Goal: Task Accomplishment & Management: Complete application form

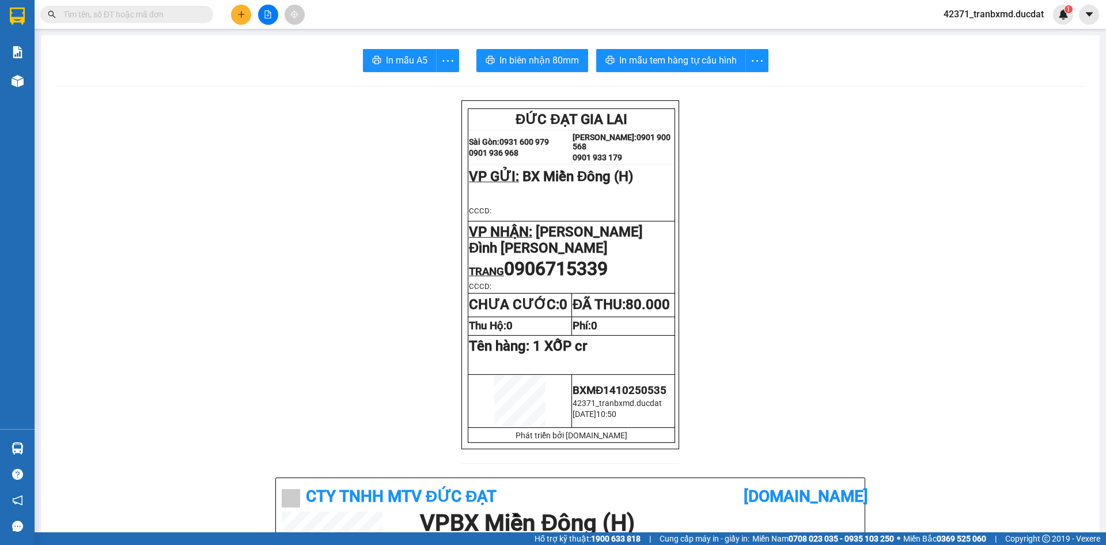
click at [205, 12] on span at bounding box center [205, 14] width 7 height 13
click at [160, 11] on input "text" at bounding box center [131, 14] width 136 height 13
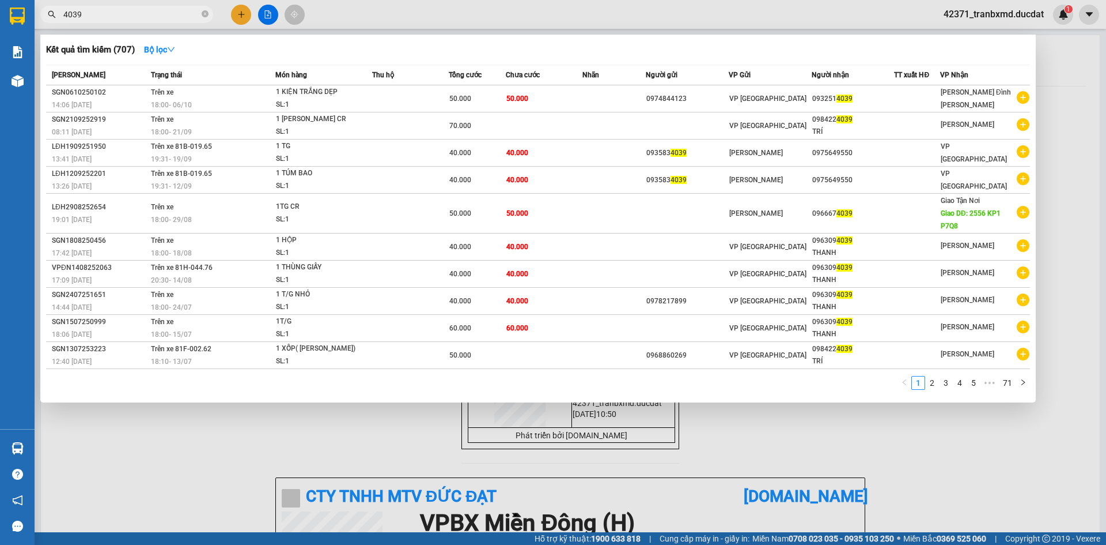
type input "4039"
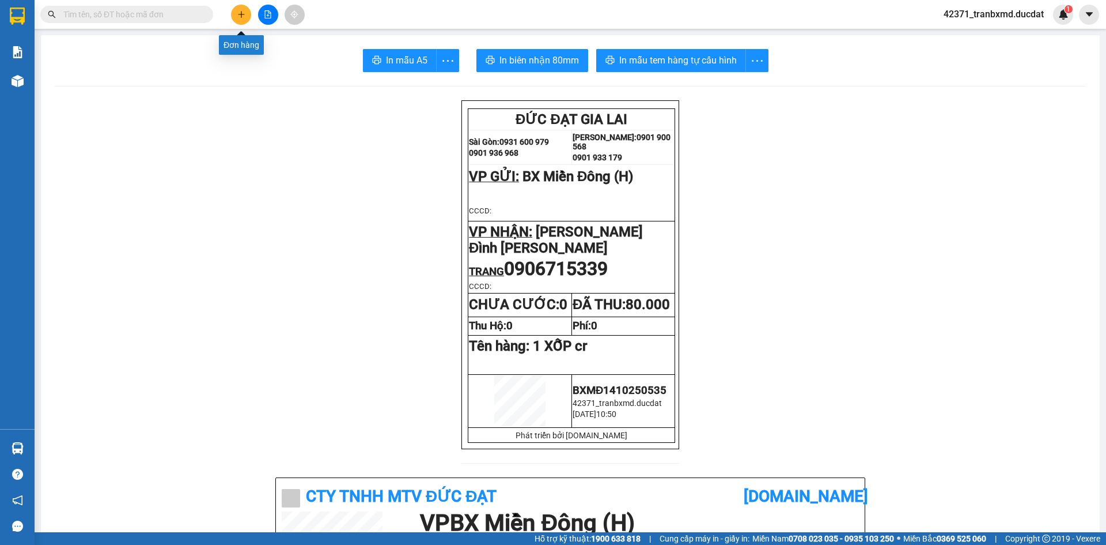
click at [236, 13] on button at bounding box center [241, 15] width 20 height 20
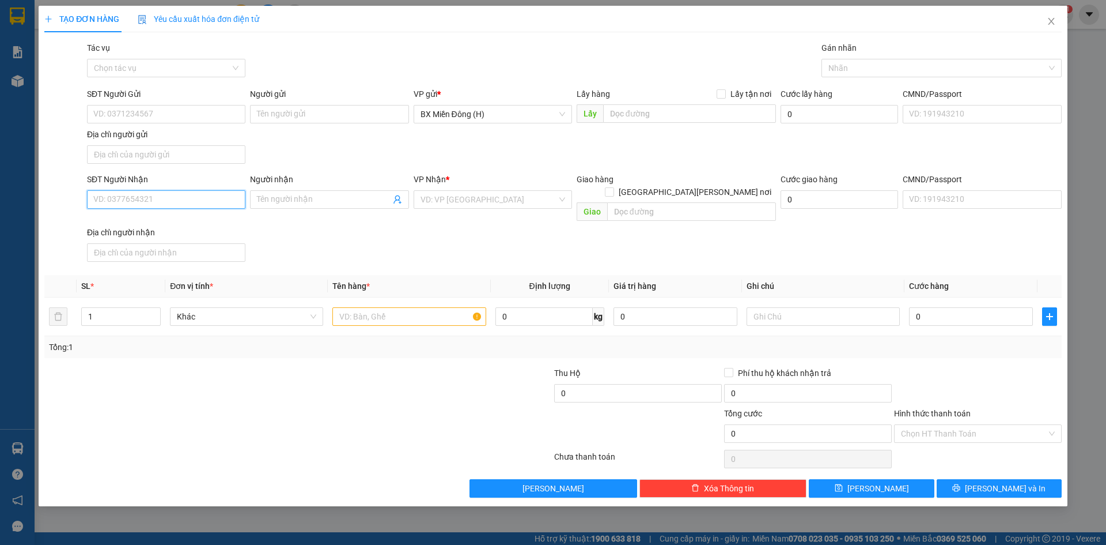
click at [212, 198] on input "SĐT Người Nhận" at bounding box center [166, 199] width 158 height 18
type input "0932514039"
click at [542, 189] on div "VP Nhận *" at bounding box center [493, 181] width 158 height 17
click at [541, 201] on input "search" at bounding box center [489, 199] width 137 height 17
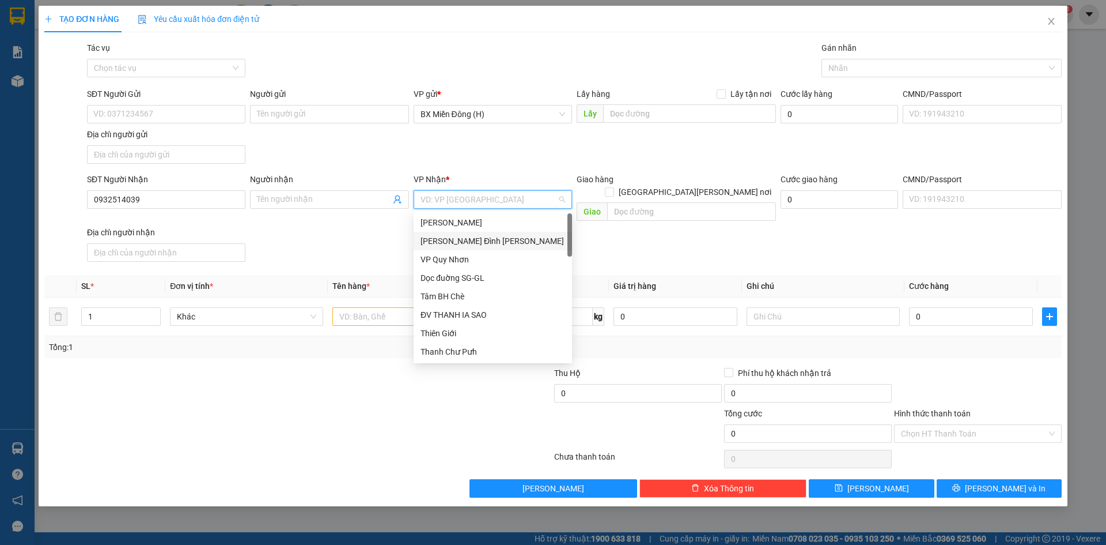
click at [523, 248] on div "[PERSON_NAME] Đình [PERSON_NAME]" at bounding box center [493, 241] width 158 height 18
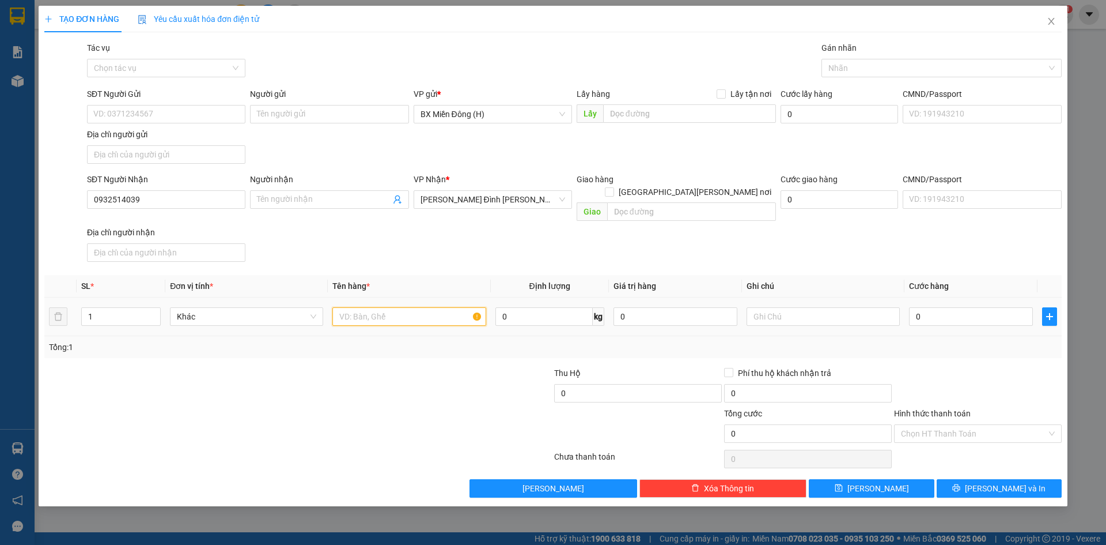
click at [440, 307] on input "text" at bounding box center [409, 316] width 153 height 18
type input "1 KIỆN DẸP CC"
click at [1057, 479] on button "[PERSON_NAME] và In" at bounding box center [999, 488] width 125 height 18
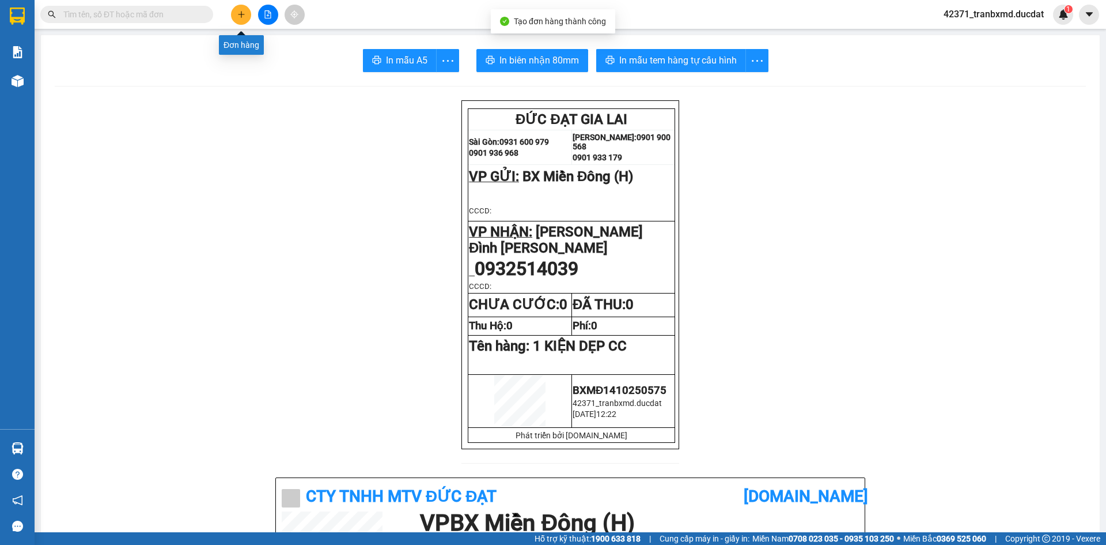
click at [243, 20] on button at bounding box center [241, 15] width 20 height 20
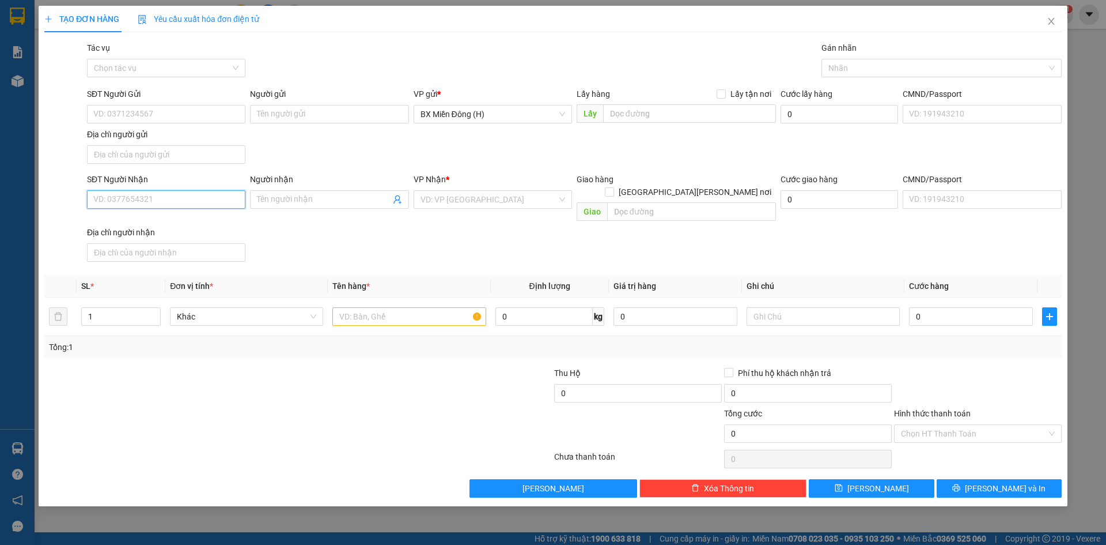
click at [169, 205] on input "SĐT Người Nhận" at bounding box center [166, 199] width 158 height 18
click at [317, 203] on input "Người nhận" at bounding box center [323, 199] width 133 height 13
click at [204, 193] on input "SĐT Người Nhận" at bounding box center [166, 199] width 158 height 18
type input "."
click at [194, 219] on div "0973633997 - TRANG KIÊN" at bounding box center [166, 222] width 145 height 13
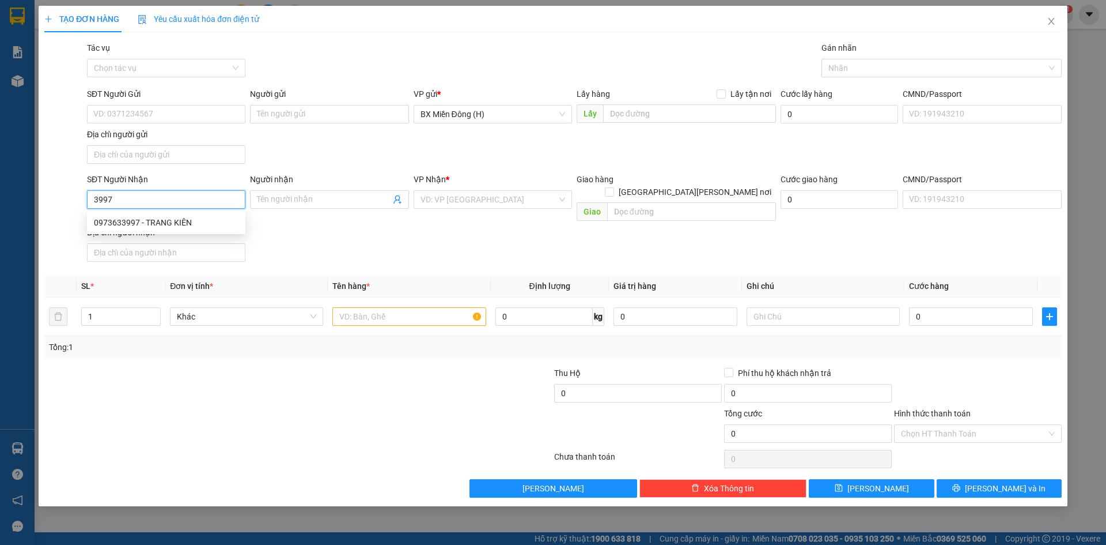
type input "0973633997"
type input "TRANG KIÊN"
type input "0973633997"
click at [359, 307] on input "text" at bounding box center [409, 316] width 153 height 18
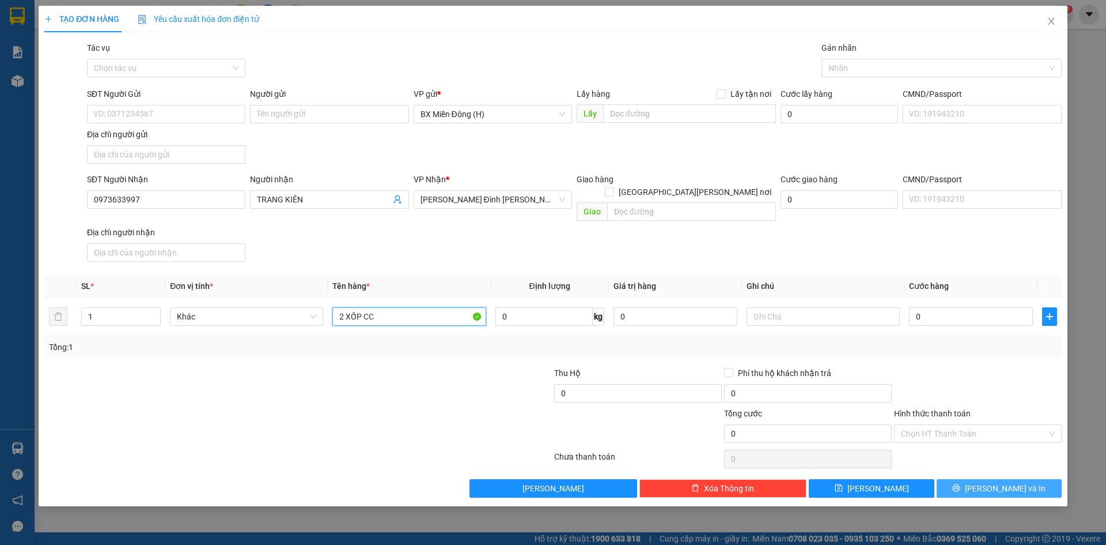
type input "2 XỐP CC"
click at [993, 482] on span "[PERSON_NAME] và In" at bounding box center [1005, 488] width 81 height 13
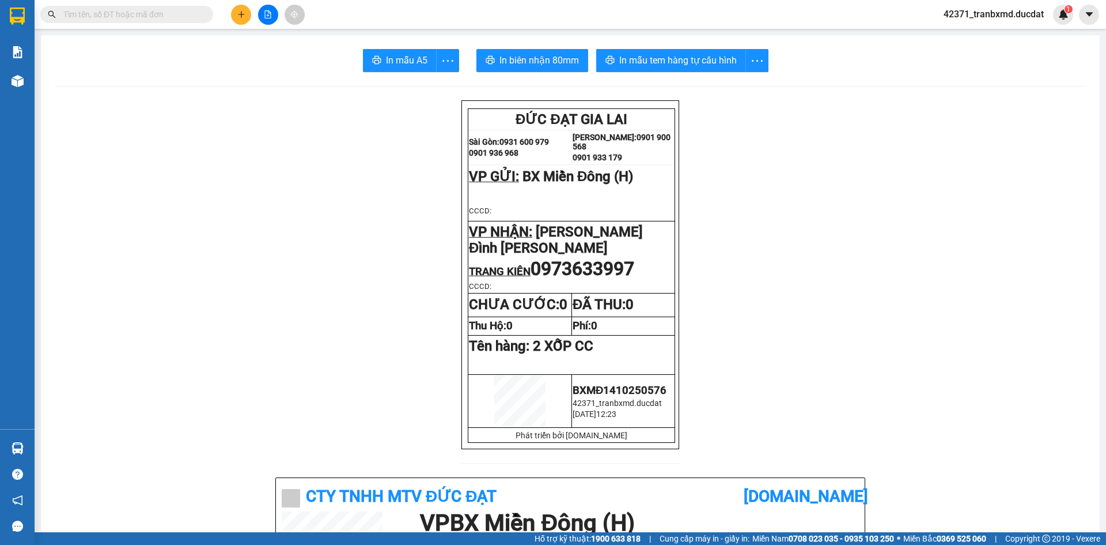
click at [179, 14] on input "text" at bounding box center [131, 14] width 136 height 13
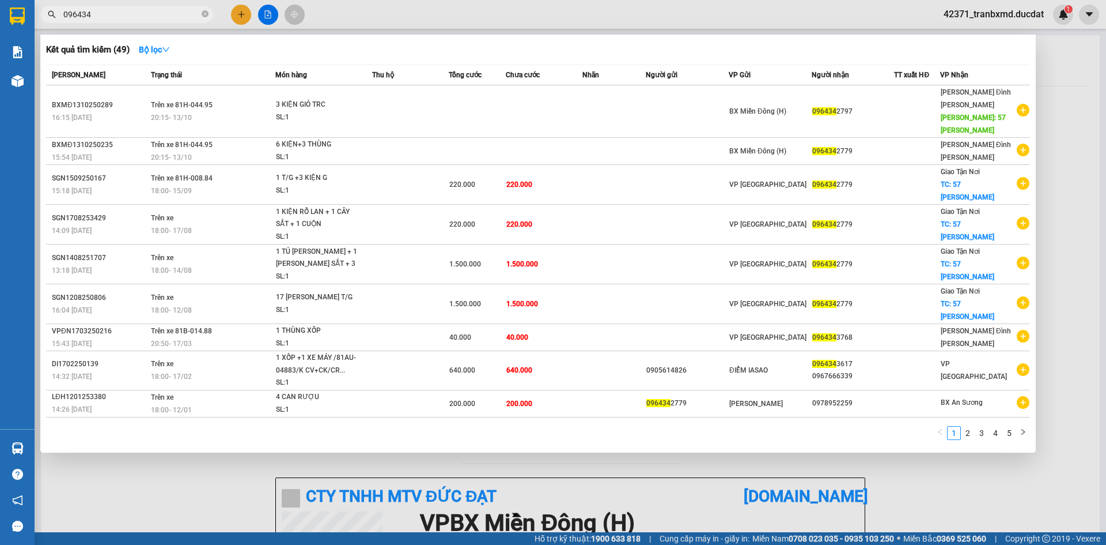
type input "096434"
click at [248, 14] on div at bounding box center [553, 272] width 1106 height 545
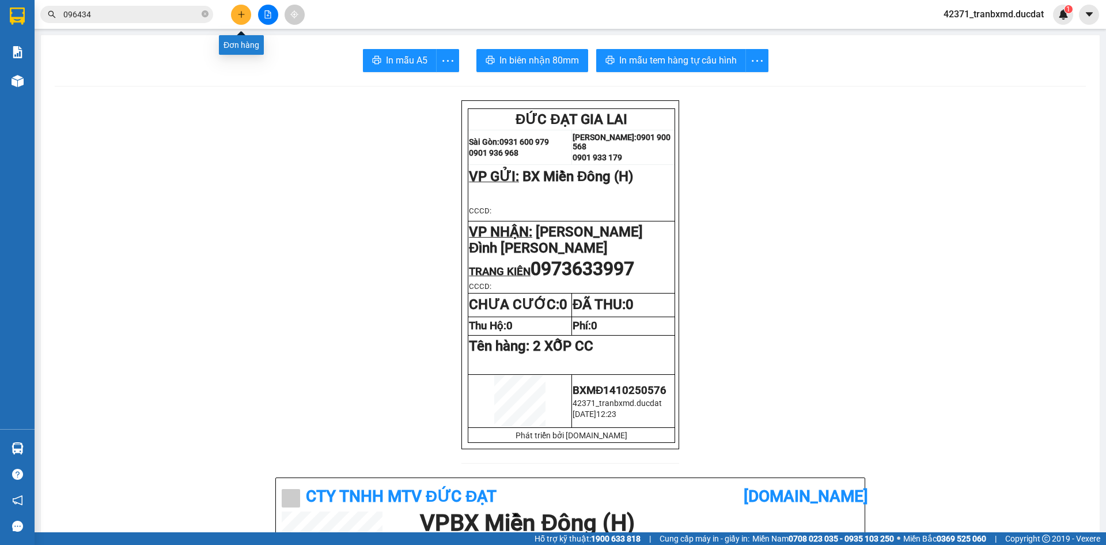
click at [241, 17] on icon "plus" at bounding box center [241, 14] width 1 height 6
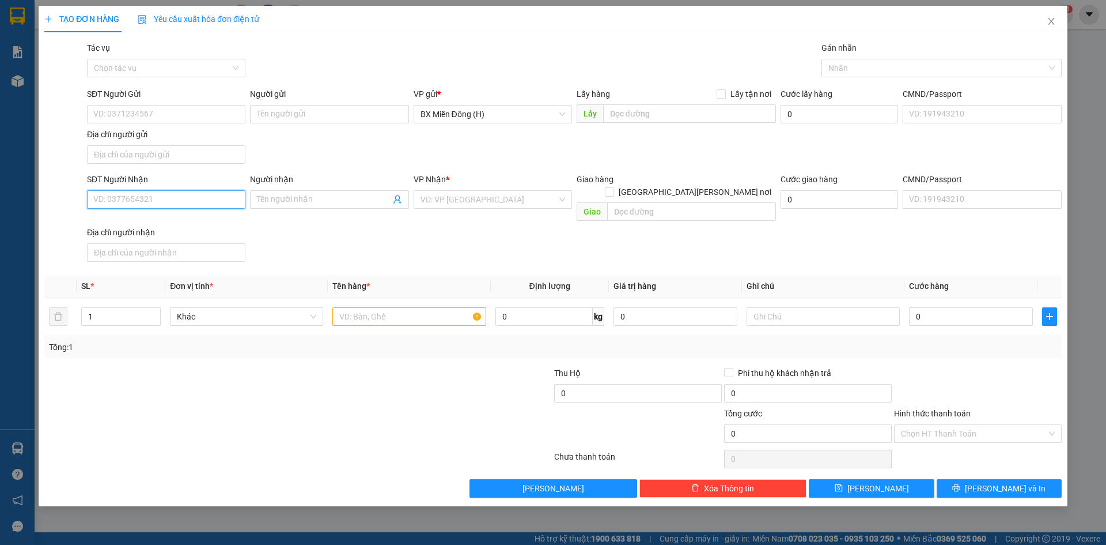
click at [145, 198] on input "SĐT Người Nhận" at bounding box center [166, 199] width 158 height 18
click at [124, 244] on div "0964342797" at bounding box center [166, 241] width 145 height 13
type input "0964342797"
type input "57 [PERSON_NAME]"
type input "0964342797"
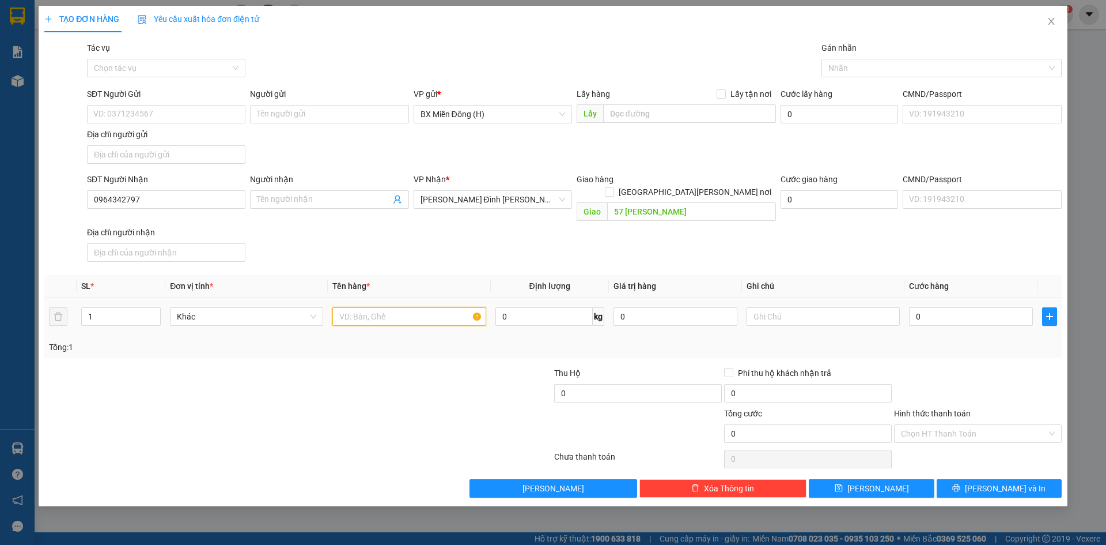
click at [377, 310] on input "text" at bounding box center [409, 316] width 153 height 18
type input "2 KIỆN GIỎ CC"
click at [1007, 482] on span "[PERSON_NAME] và In" at bounding box center [1005, 488] width 81 height 13
